Goal: Entertainment & Leisure: Consume media (video, audio)

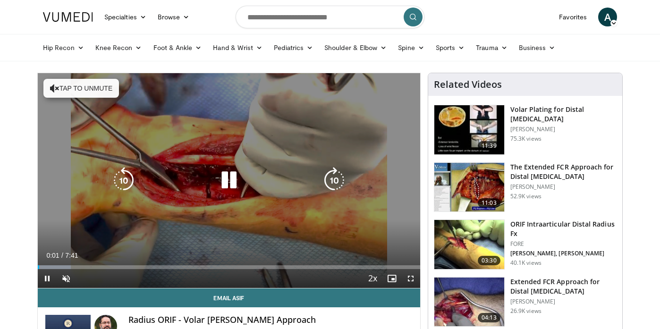
click at [95, 91] on button "Tap to unmute" at bounding box center [80, 88] width 75 height 19
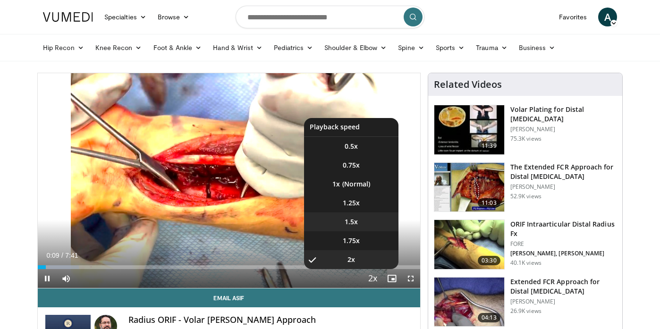
click at [365, 221] on li "1.5x" at bounding box center [351, 221] width 94 height 19
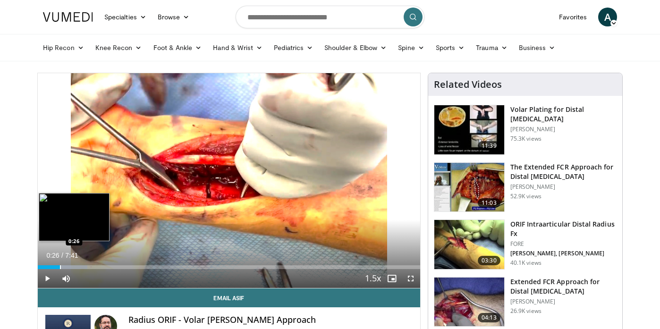
click at [60, 266] on div "Progress Bar" at bounding box center [60, 267] width 1 height 4
click at [51, 265] on div "Progress Bar" at bounding box center [51, 267] width 1 height 4
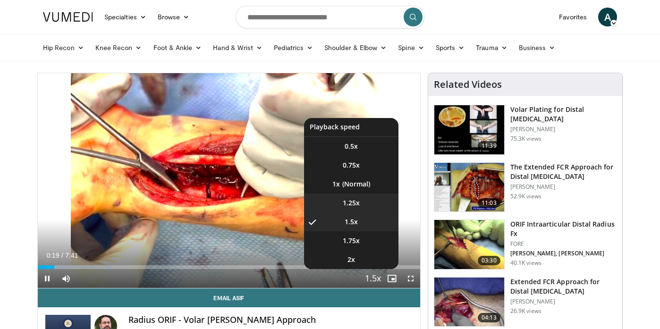
click at [367, 205] on li "1.25x" at bounding box center [351, 202] width 94 height 19
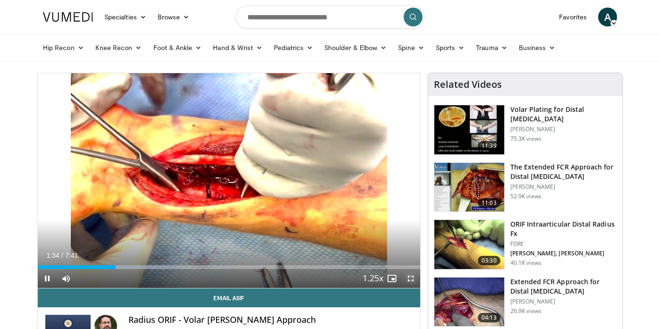
click at [413, 279] on span "Video Player" at bounding box center [410, 278] width 19 height 19
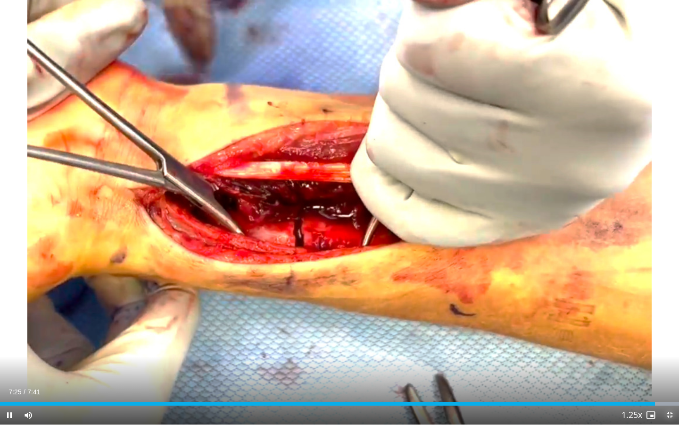
click at [659, 328] on span "Video Player" at bounding box center [670, 414] width 19 height 19
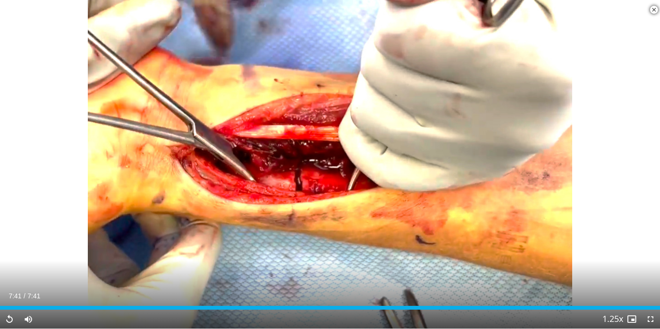
scroll to position [315, 0]
